Goal: Information Seeking & Learning: Learn about a topic

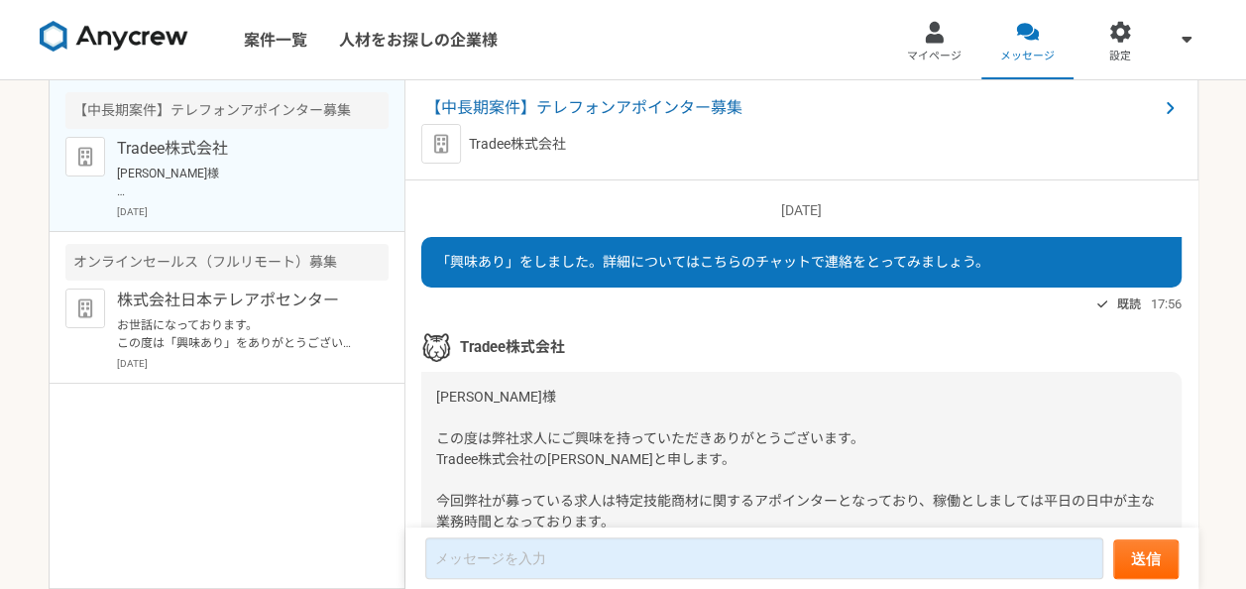
scroll to position [267, 0]
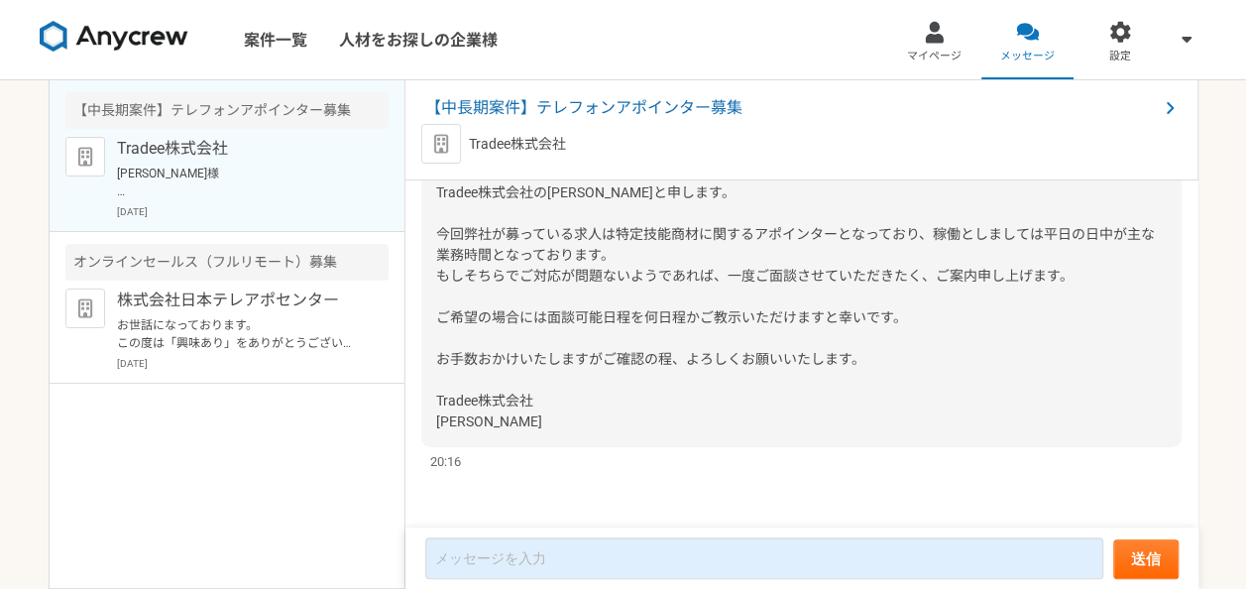
drag, startPoint x: 527, startPoint y: 278, endPoint x: 537, endPoint y: 281, distance: 10.7
click at [537, 281] on span "[PERSON_NAME]様 この度は弊社求人にご興味を持っていただきありがとうございます。 Tradee株式会社の[PERSON_NAME]と申します。 今…" at bounding box center [795, 275] width 719 height 307
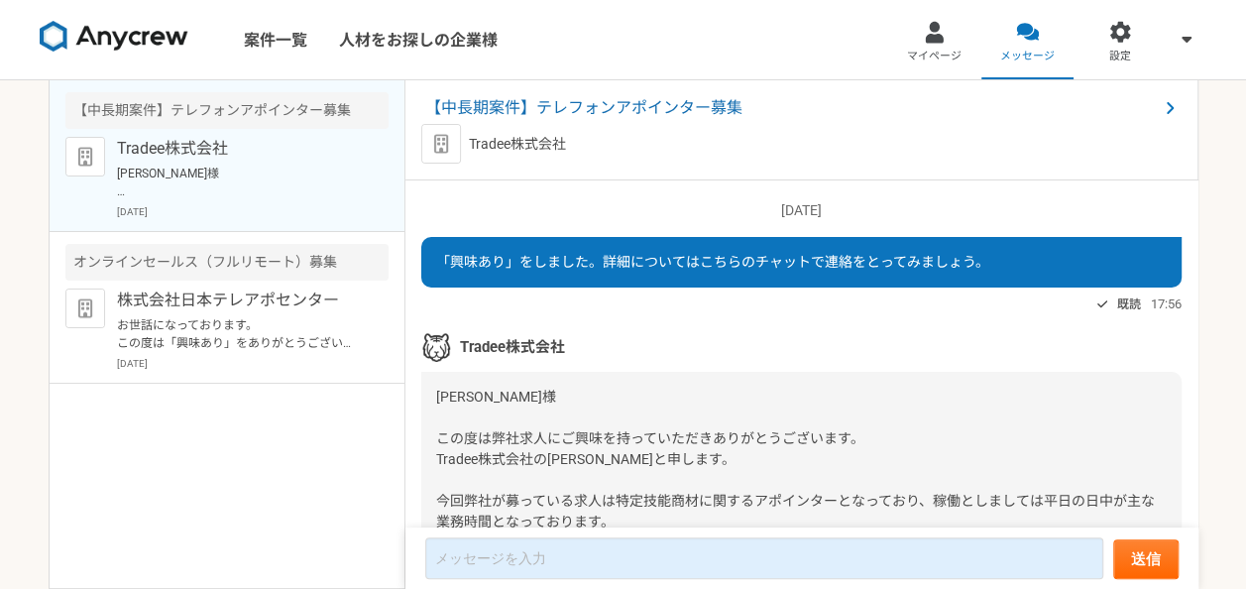
scroll to position [40, 0]
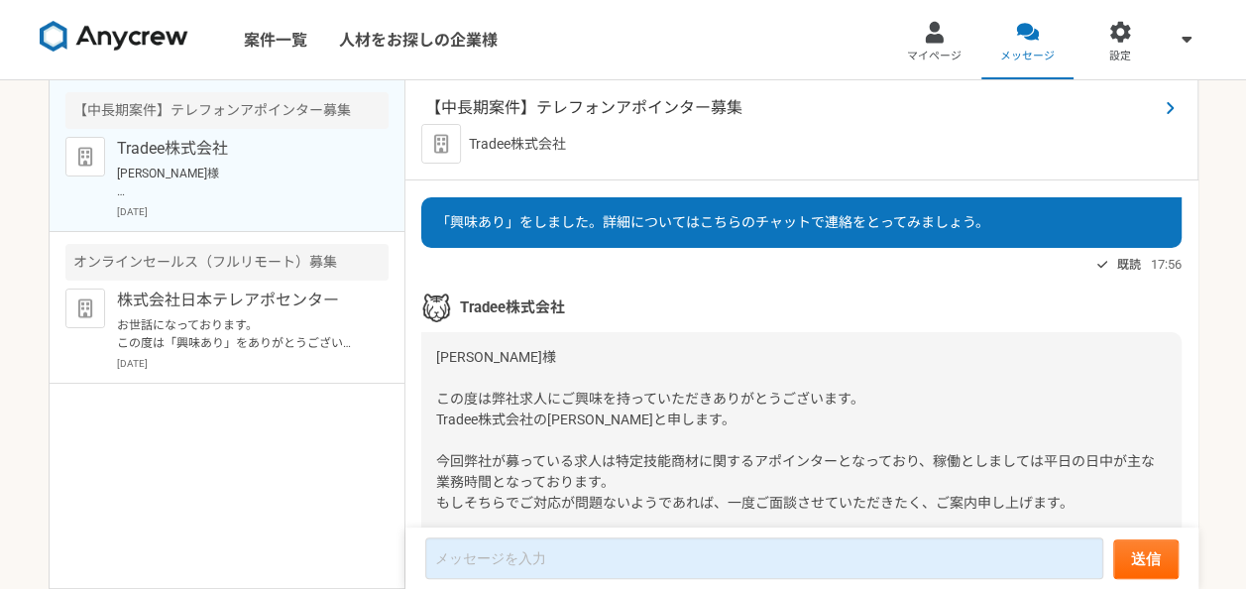
click at [561, 104] on span "【中長期案件】テレフォンアポインター募集" at bounding box center [791, 108] width 732 height 24
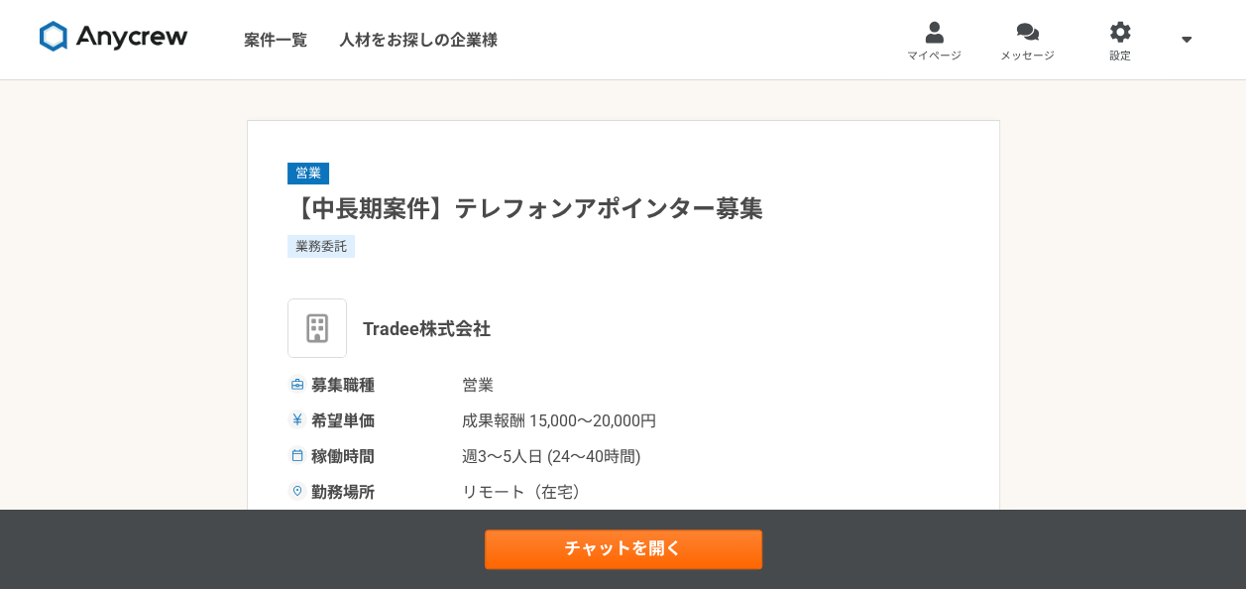
click at [582, 220] on h1 "【中長期案件】テレフォンアポインター募集" at bounding box center [623, 209] width 672 height 35
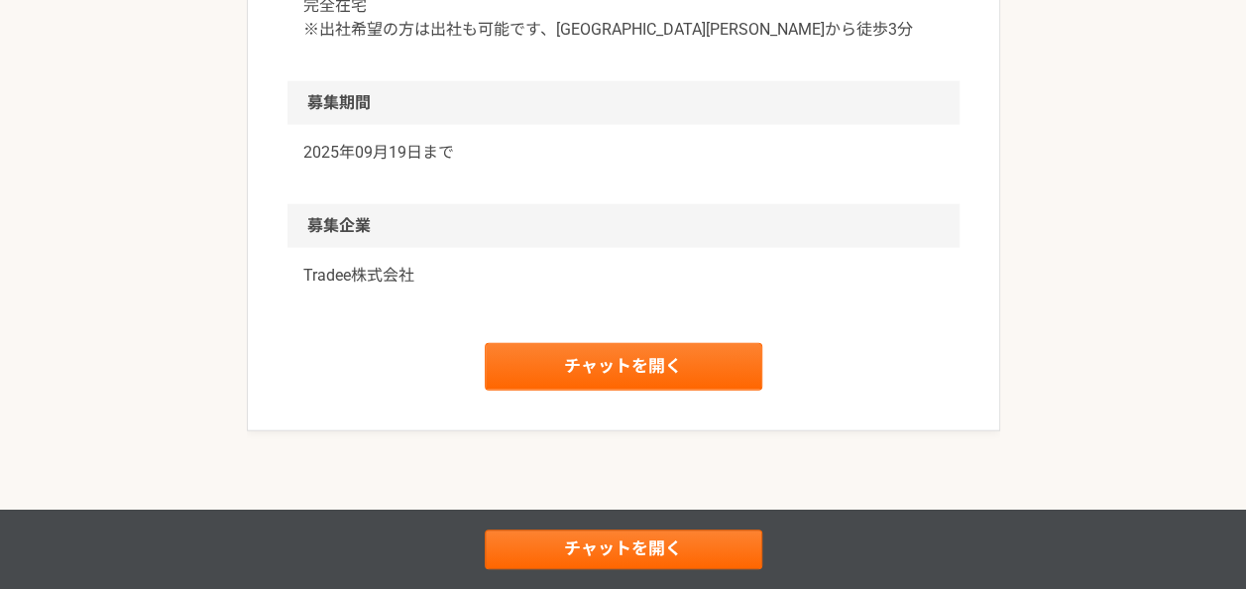
scroll to position [2181, 0]
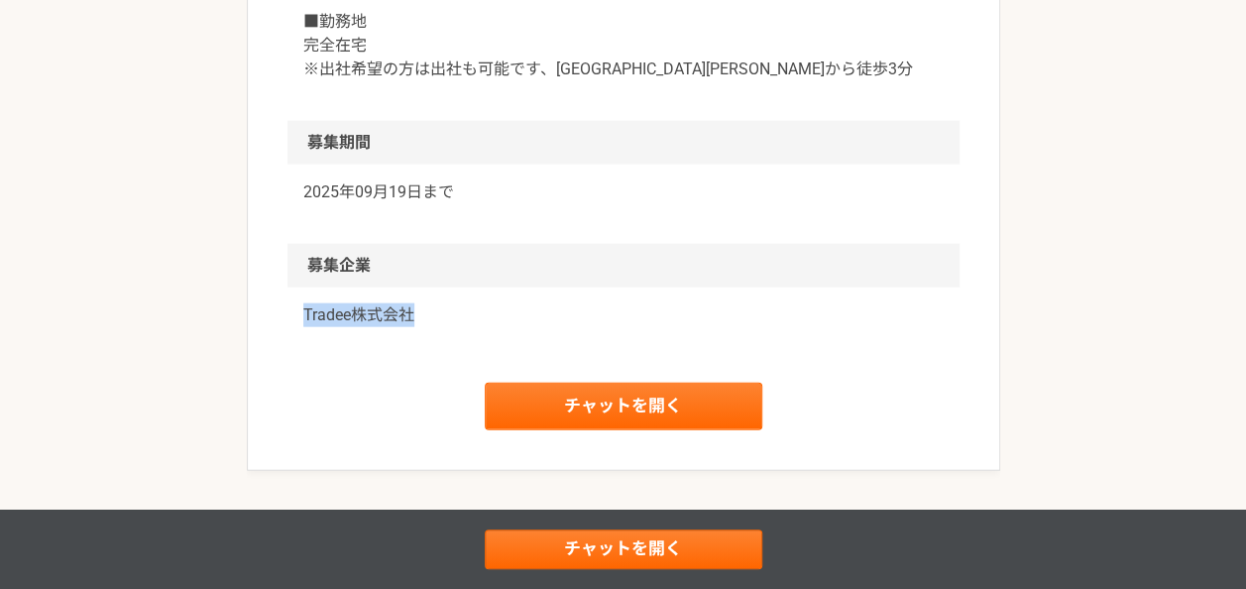
drag, startPoint x: 299, startPoint y: 335, endPoint x: 408, endPoint y: 326, distance: 109.4
click at [413, 326] on div "Tradee株式会社" at bounding box center [623, 326] width 672 height 79
copy p "Tradee株式会社"
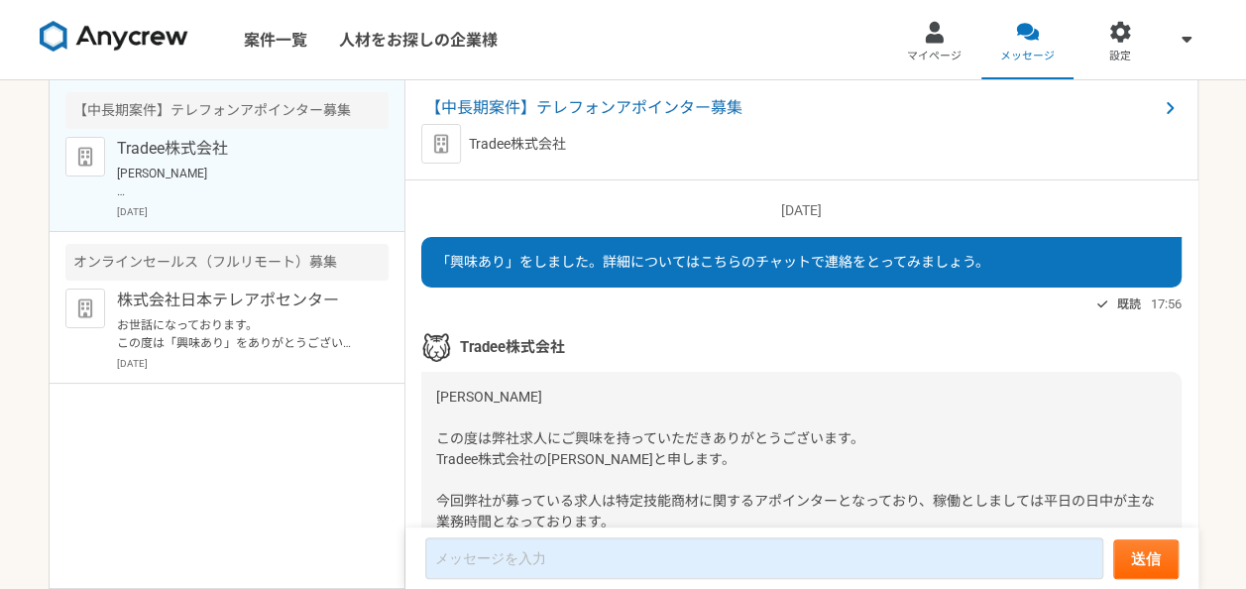
scroll to position [267, 0]
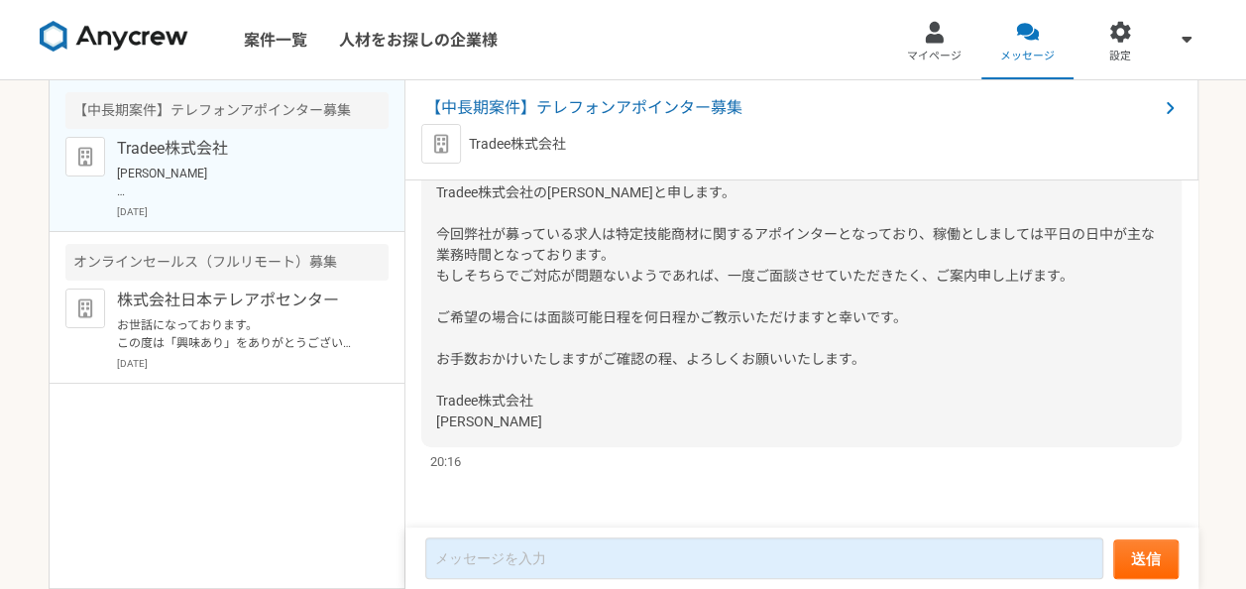
click at [475, 294] on div "[PERSON_NAME]様 この度は弊社求人にご興味を持っていただきありがとうございます。 Tradee株式会社の[PERSON_NAME]と申します。 今…" at bounding box center [801, 276] width 760 height 342
click at [523, 101] on span "【中長期案件】テレフォンアポインター募集" at bounding box center [791, 108] width 732 height 24
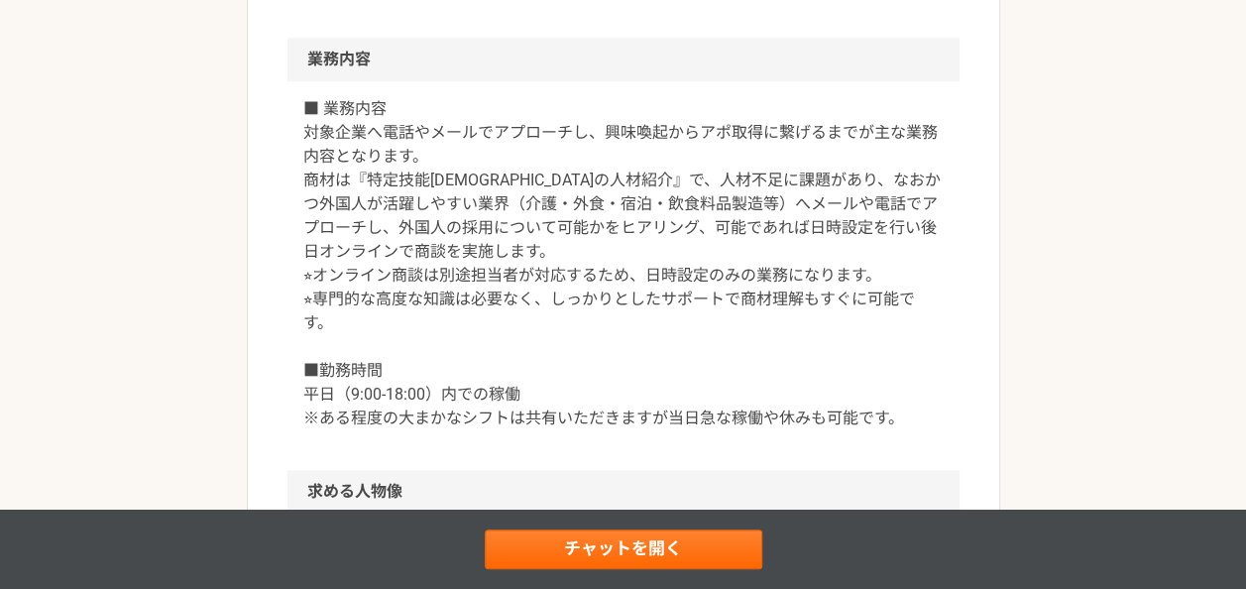
scroll to position [904, 0]
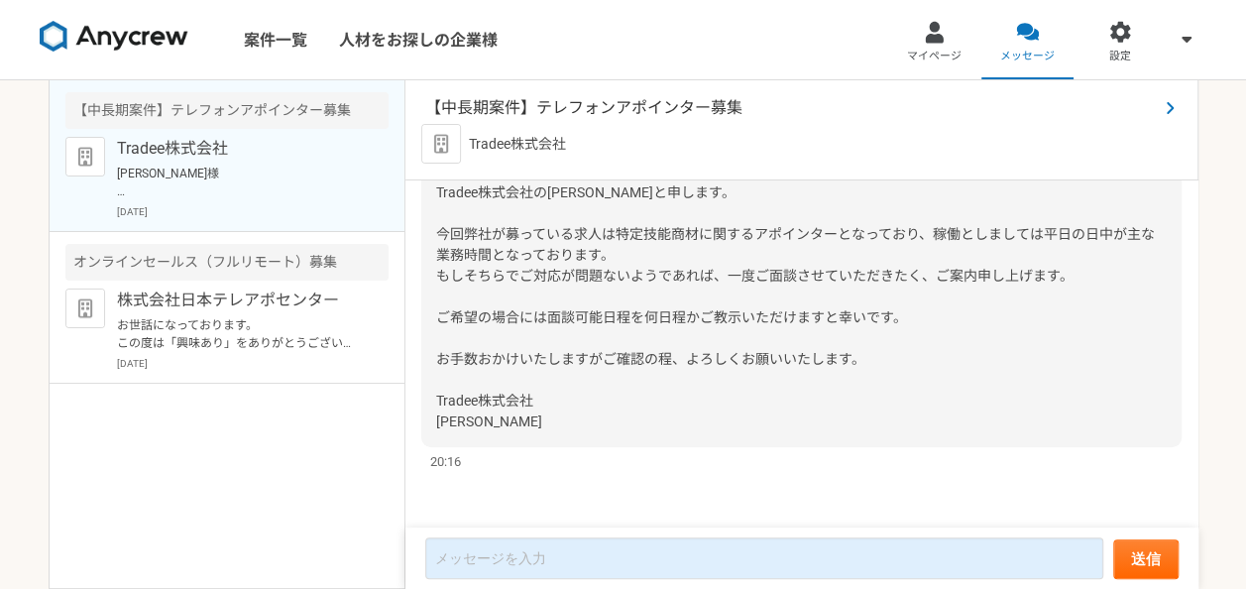
click at [576, 106] on span "【中長期案件】テレフォンアポインター募集" at bounding box center [791, 108] width 732 height 24
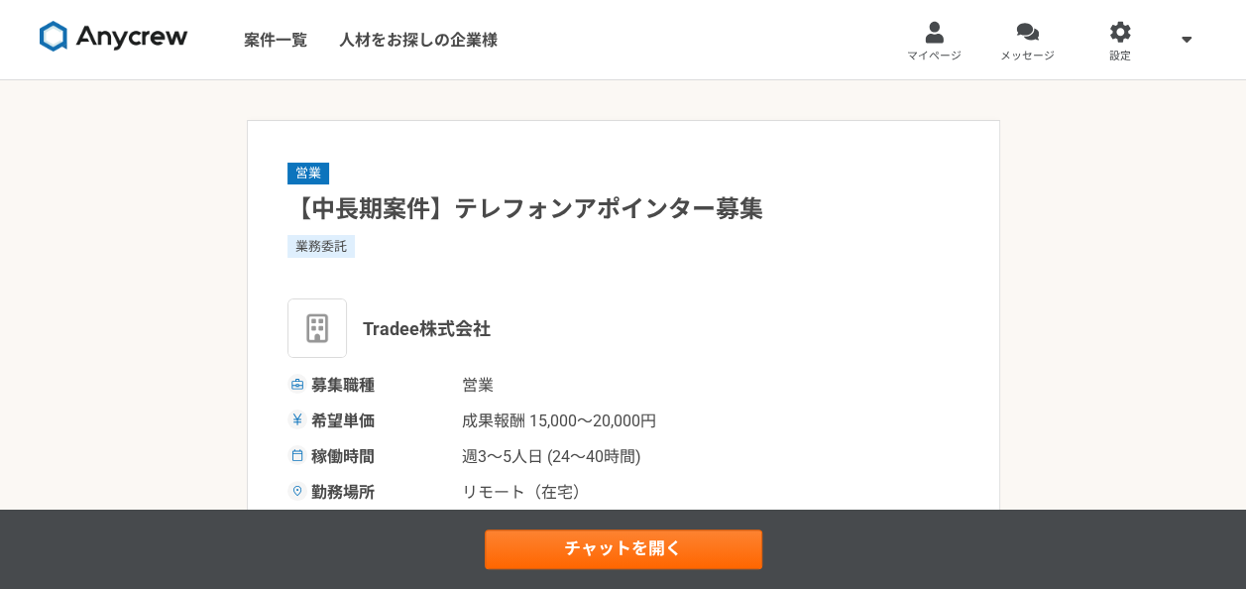
click at [493, 240] on div "業務委託" at bounding box center [623, 246] width 672 height 22
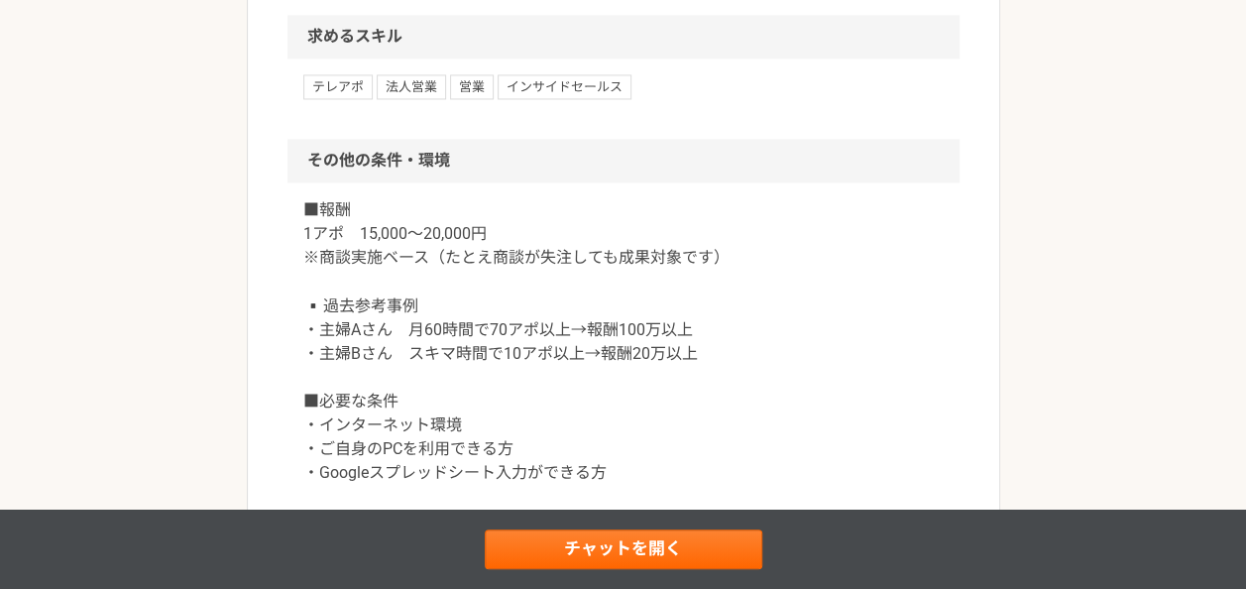
scroll to position [1625, 0]
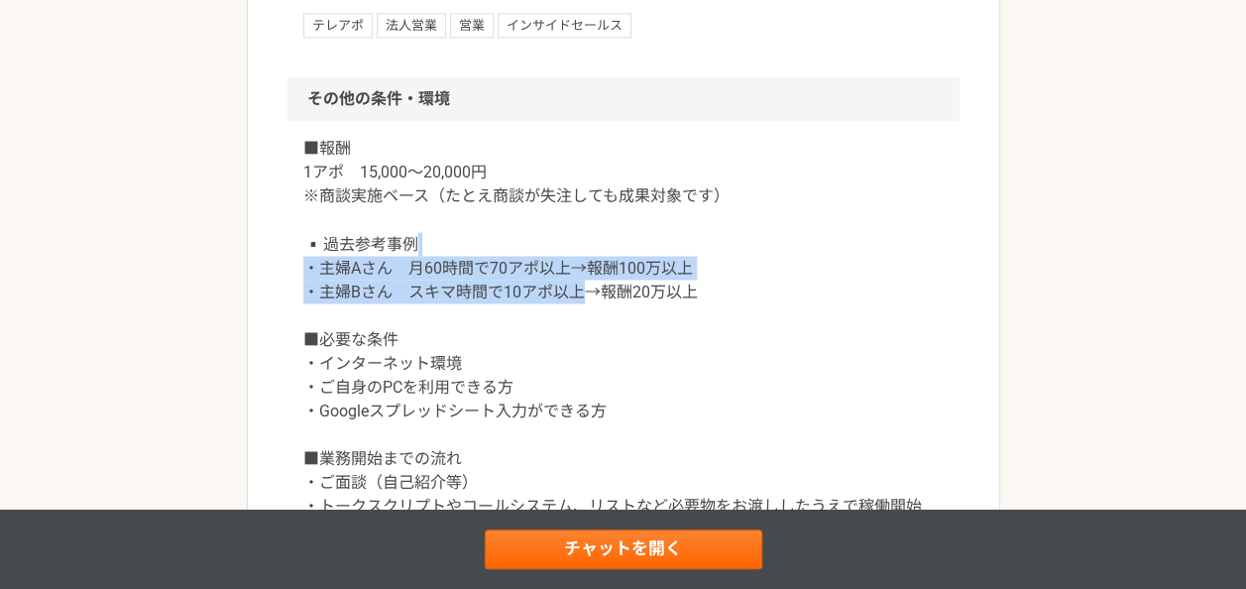
drag, startPoint x: 452, startPoint y: 278, endPoint x: 591, endPoint y: 307, distance: 141.9
click at [591, 307] on p "■報酬 1アポ　15,000～20,000円 ※商談実施ベース（たとえ商談が失注しても成果対象です） ▪️過去参考事例 ・主婦Aさん　月60時間で70アポ以上…" at bounding box center [623, 387] width 640 height 500
click at [592, 307] on p "■報酬 1アポ　15,000～20,000円 ※商談実施ベース（たとえ商談が失注しても成果対象です） ▪️過去参考事例 ・主婦Aさん　月60時間で70アポ以上…" at bounding box center [623, 387] width 640 height 500
click at [590, 305] on p "■報酬 1アポ　15,000～20,000円 ※商談実施ベース（たとえ商談が失注しても成果対象です） ▪️過去参考事例 ・主婦Aさん　月60時間で70アポ以上…" at bounding box center [623, 387] width 640 height 500
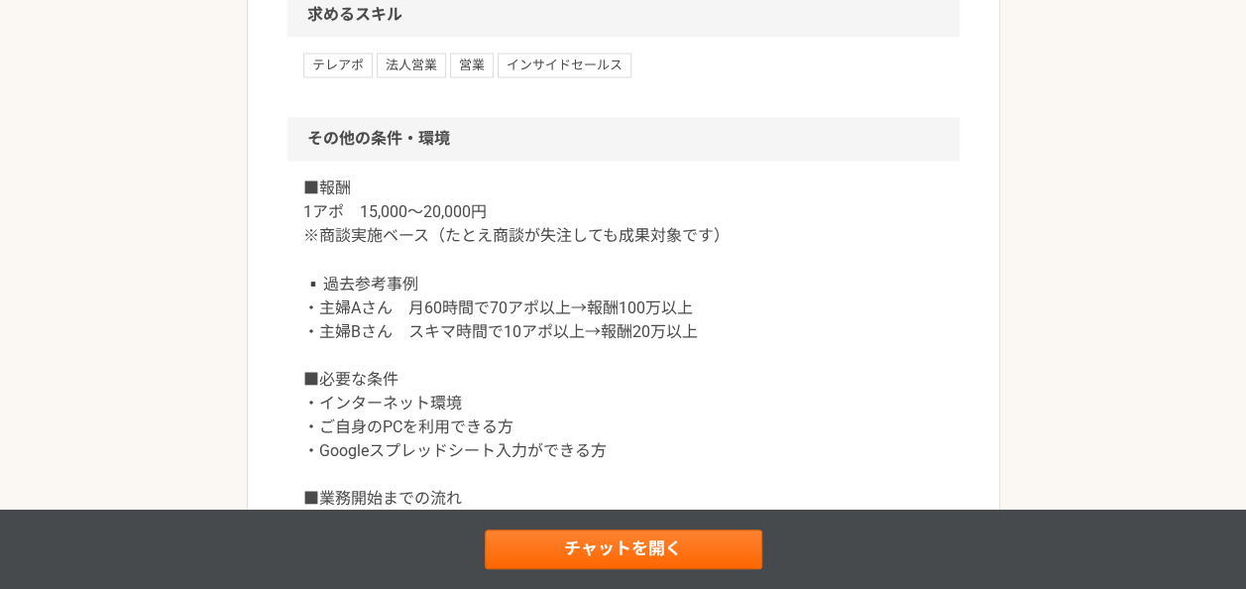
scroll to position [1546, 0]
